Goal: Navigation & Orientation: Find specific page/section

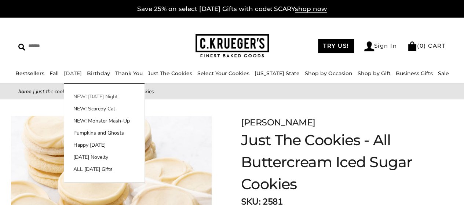
click at [89, 96] on link "NEW! [DATE] Night" at bounding box center [104, 97] width 80 height 8
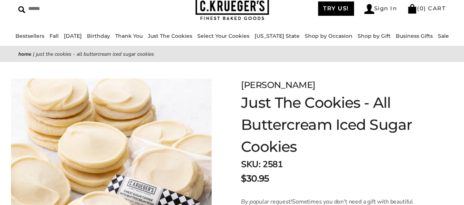
scroll to position [38, 0]
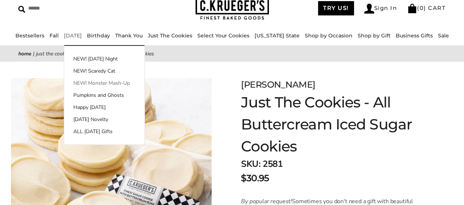
click at [92, 86] on link "NEW! Monster Mash-Up" at bounding box center [104, 83] width 80 height 8
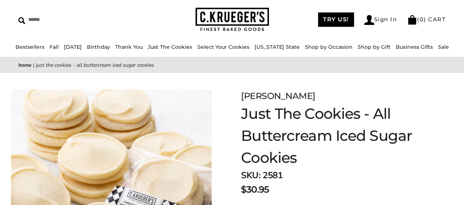
scroll to position [20, 0]
